Goal: Information Seeking & Learning: Learn about a topic

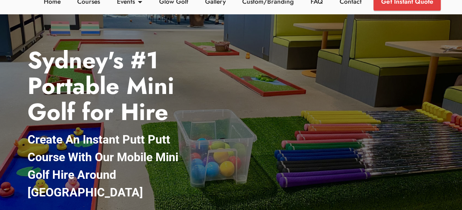
scroll to position [40, 0]
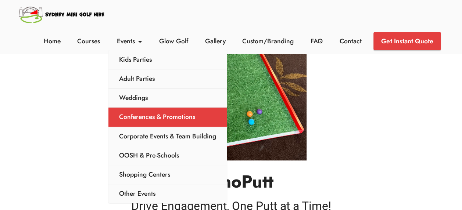
click at [132, 121] on link "Conferences & Promotions" at bounding box center [167, 117] width 118 height 19
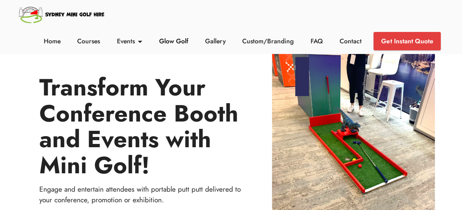
click at [176, 40] on link "Glow Golf" at bounding box center [173, 41] width 33 height 10
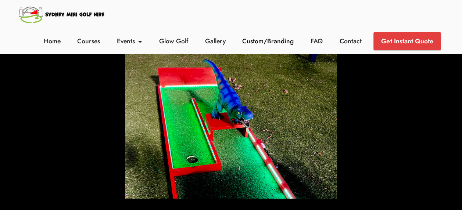
click at [277, 39] on link "Custom/Branding" at bounding box center [267, 41] width 55 height 10
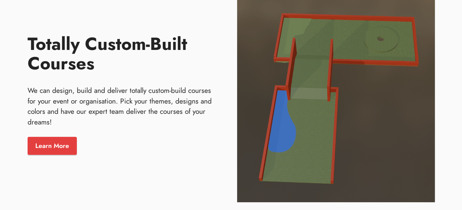
scroll to position [1007, 0]
